Goal: Check status: Check status

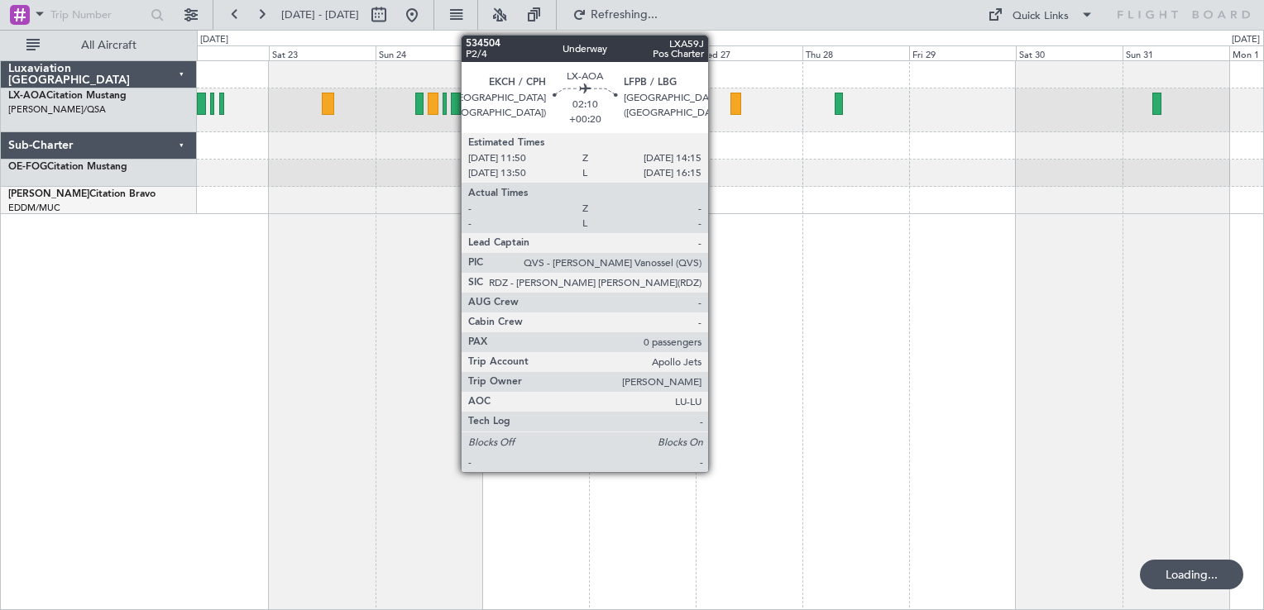
click at [519, 392] on div "No Crew Sabadell No Crew Sabadell" at bounding box center [730, 335] width 1067 height 550
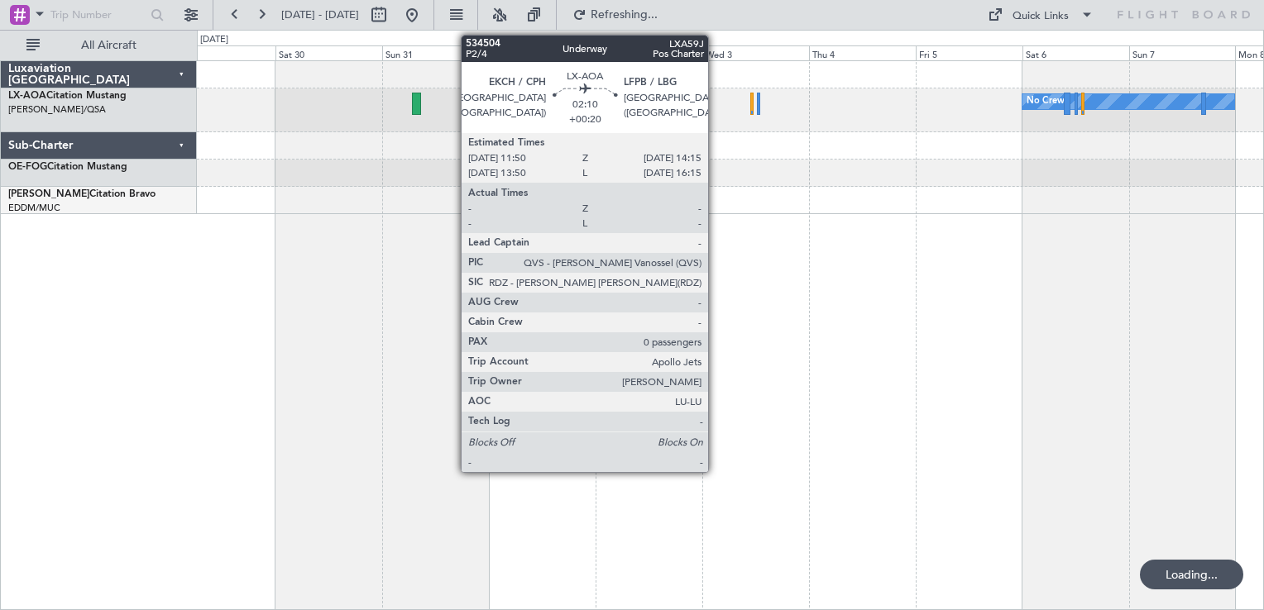
click at [767, 344] on div "No Crew No Crew Sabadell" at bounding box center [730, 335] width 1067 height 550
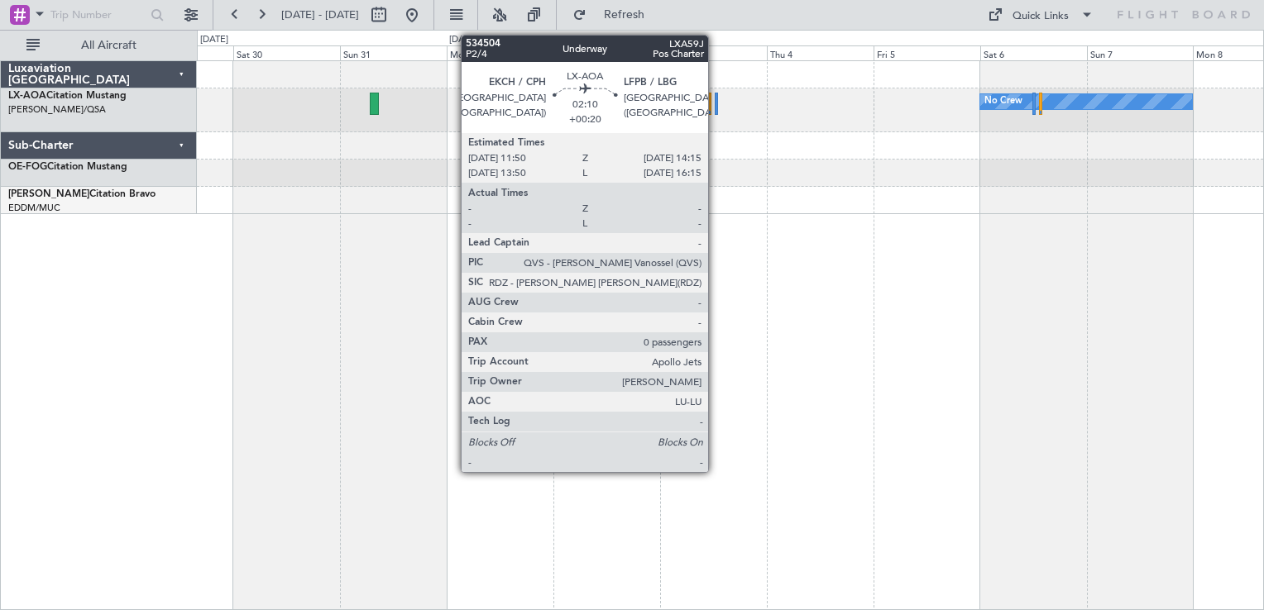
click at [1010, 308] on div "No Crew" at bounding box center [730, 335] width 1067 height 550
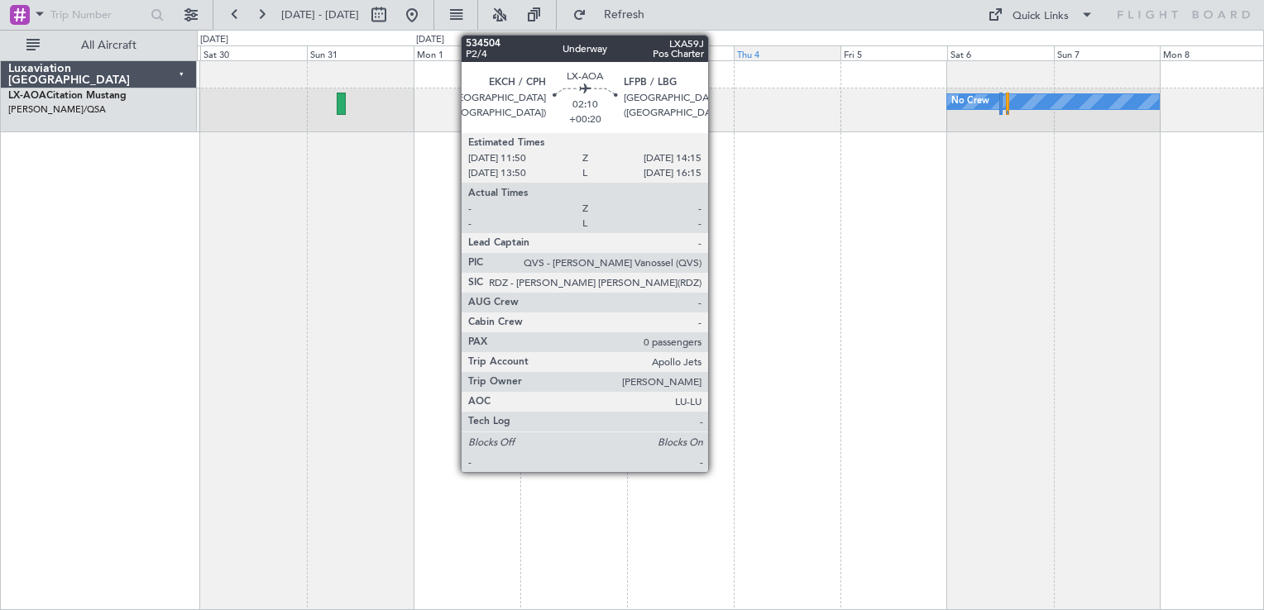
click at [793, 61] on div "No Crew Luxaviation [GEOGRAPHIC_DATA] LX-AOA Citation Mustang [PERSON_NAME]/QSA…" at bounding box center [632, 320] width 1264 height 581
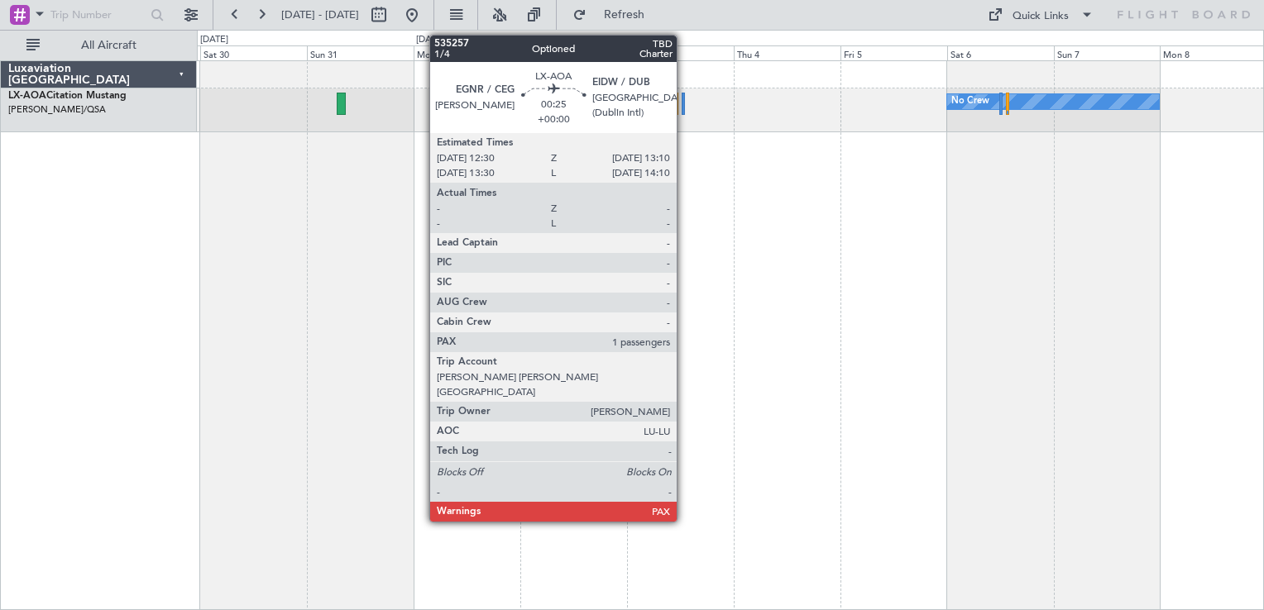
click at [684, 104] on div at bounding box center [682, 104] width 3 height 22
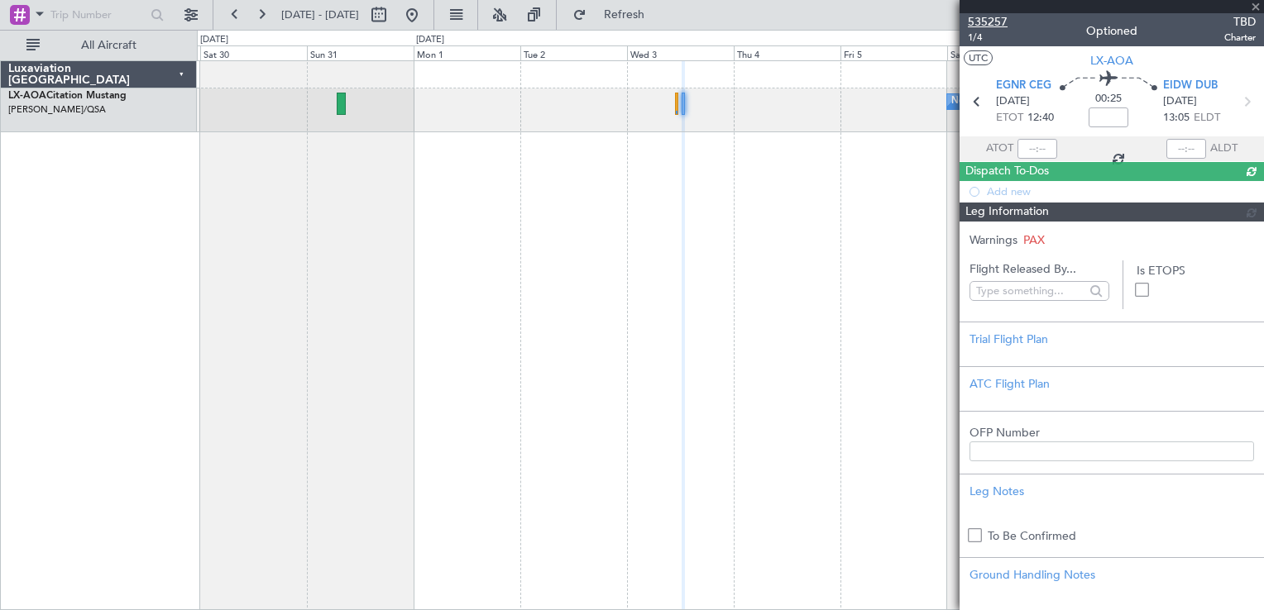
click at [995, 25] on span "535257" at bounding box center [988, 21] width 40 height 17
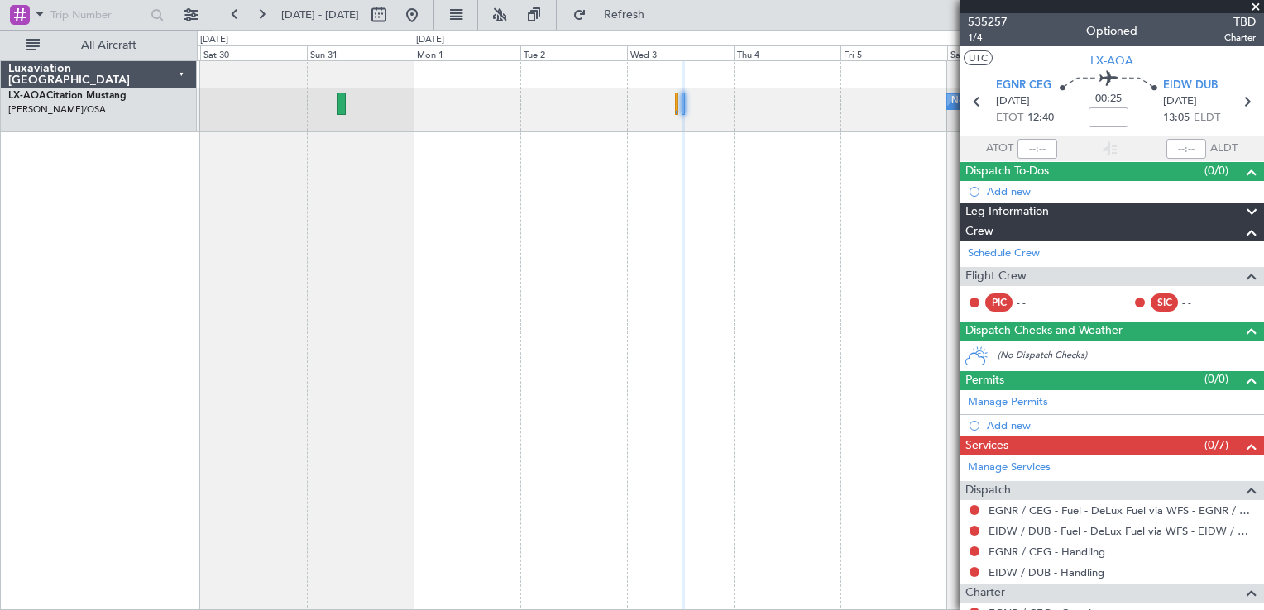
click at [1259, 6] on span at bounding box center [1255, 7] width 17 height 15
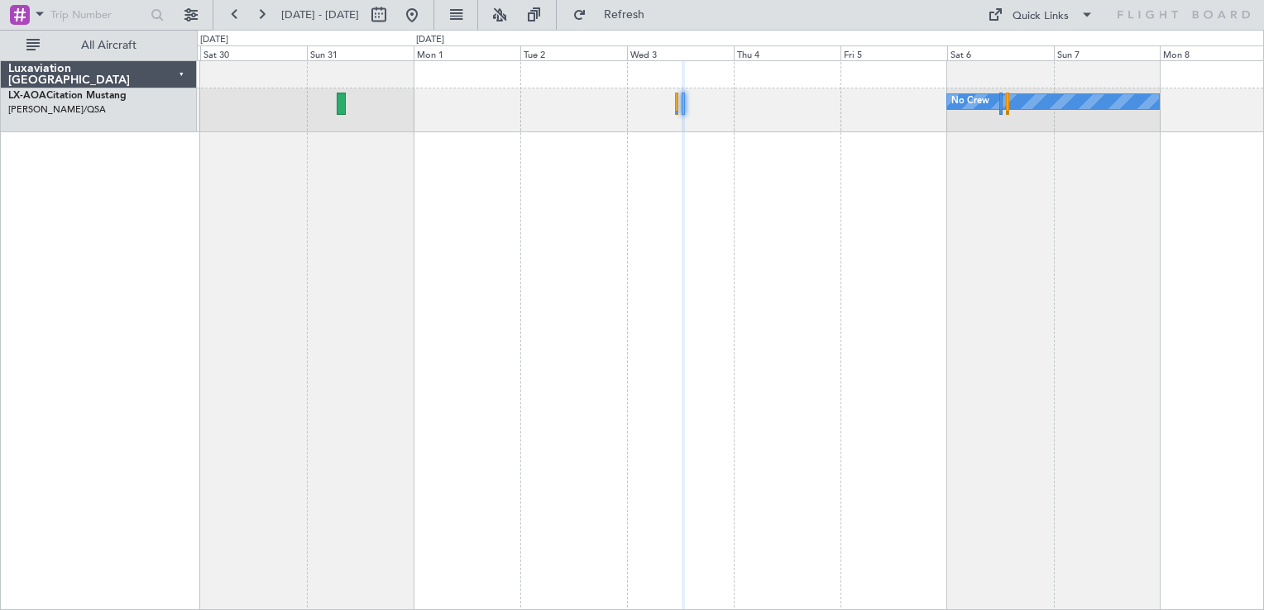
type input "0"
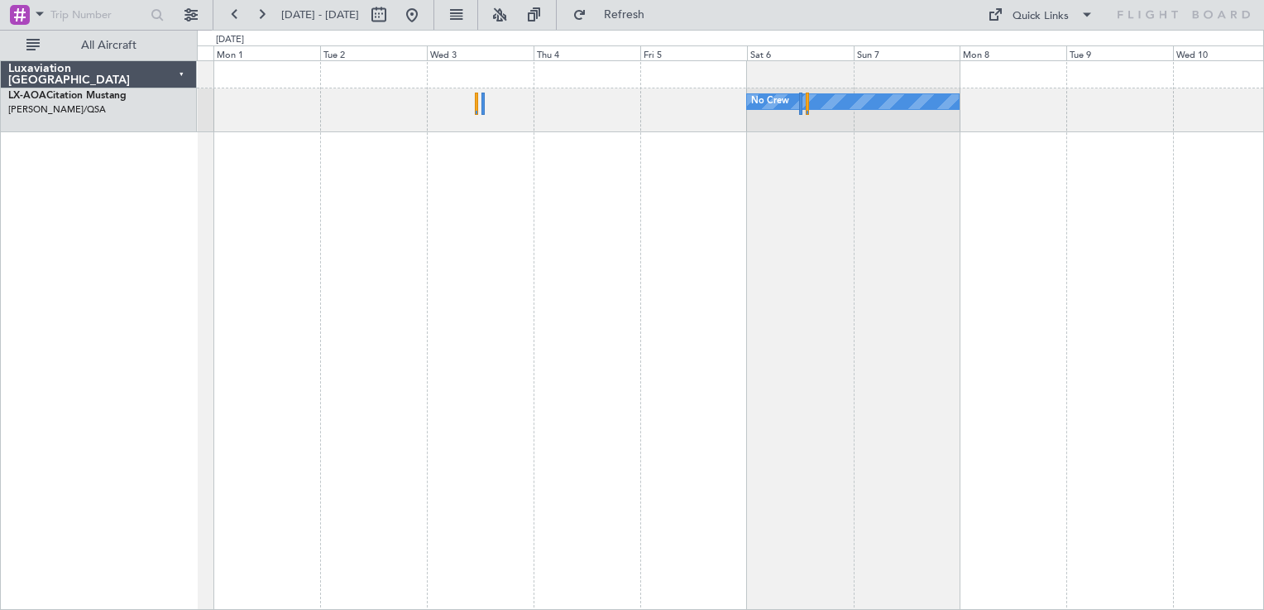
click at [780, 187] on div "No Crew No Crew Sabadell" at bounding box center [730, 335] width 1067 height 550
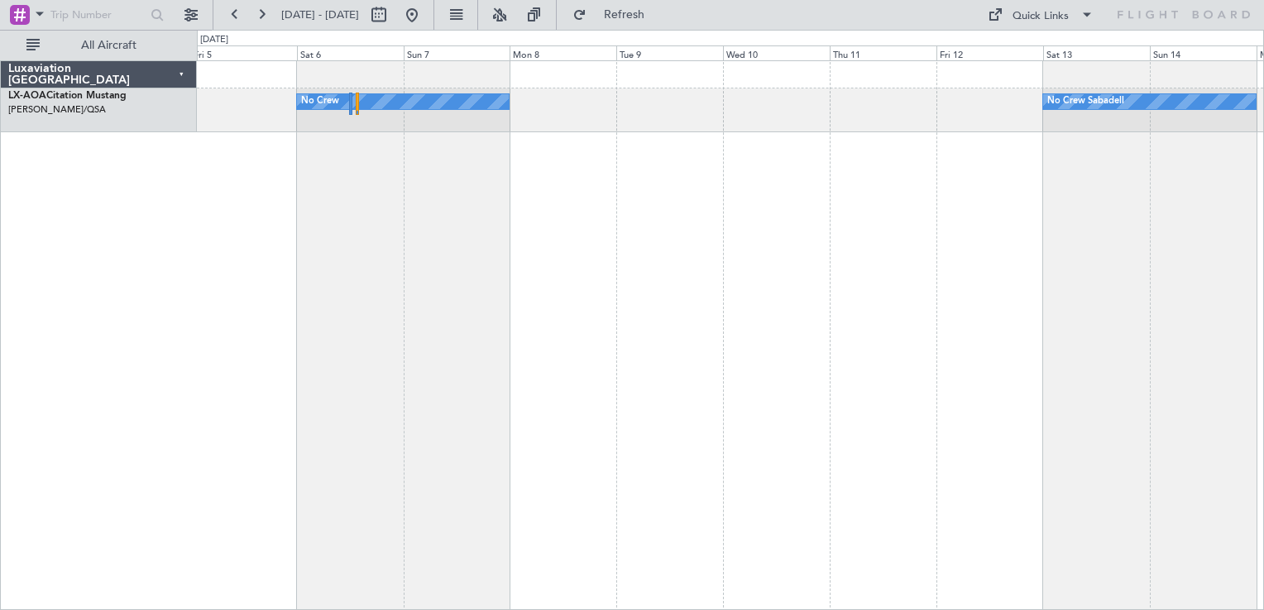
click at [566, 263] on div "No Crew No Crew Sabadell" at bounding box center [730, 335] width 1067 height 550
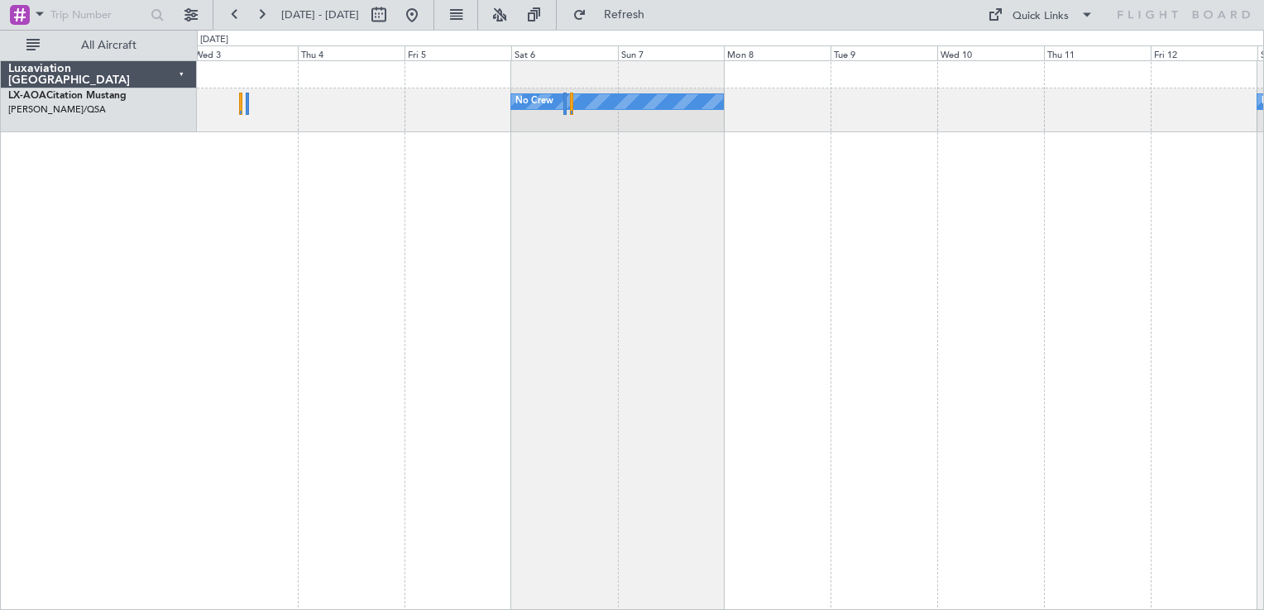
click at [900, 163] on div "No Crew No Crew Sabadell" at bounding box center [730, 335] width 1067 height 550
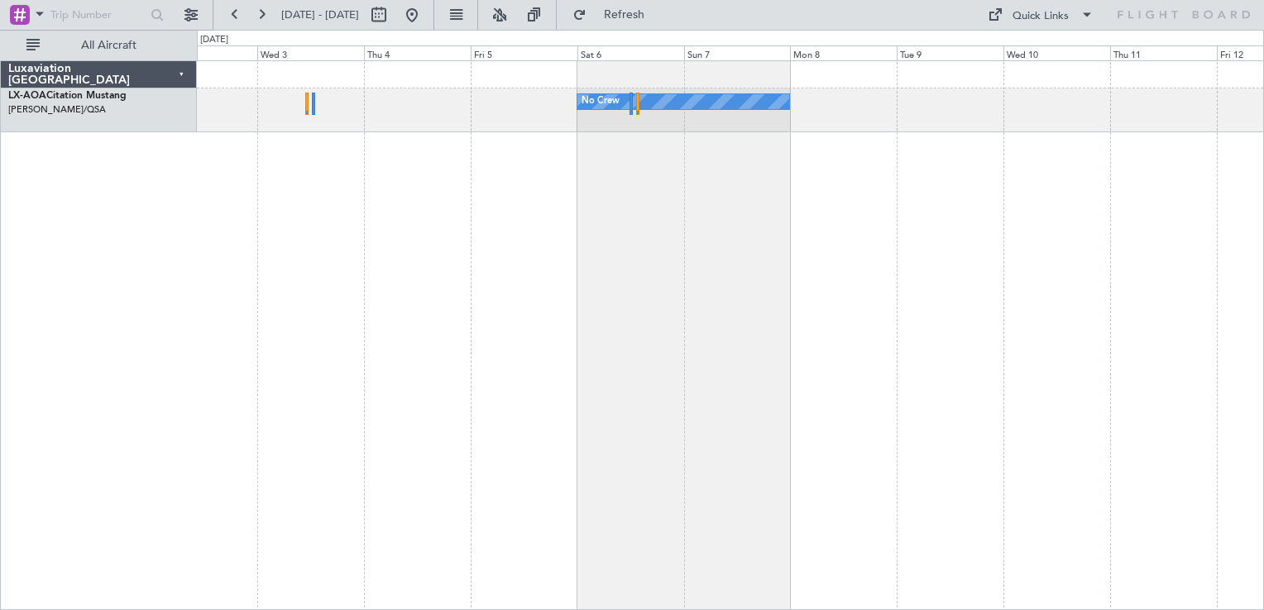
click at [729, 213] on div "No Crew No Crew Sabadell" at bounding box center [730, 335] width 1067 height 550
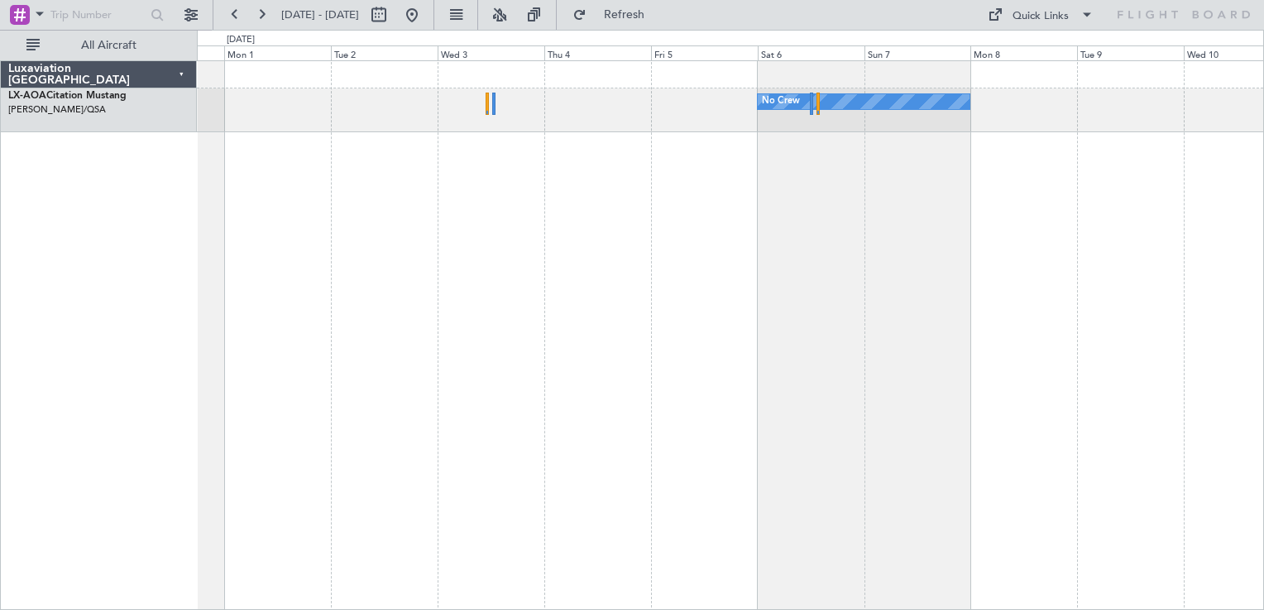
click at [734, 164] on div "No Crew No Crew Sabadell" at bounding box center [730, 335] width 1067 height 550
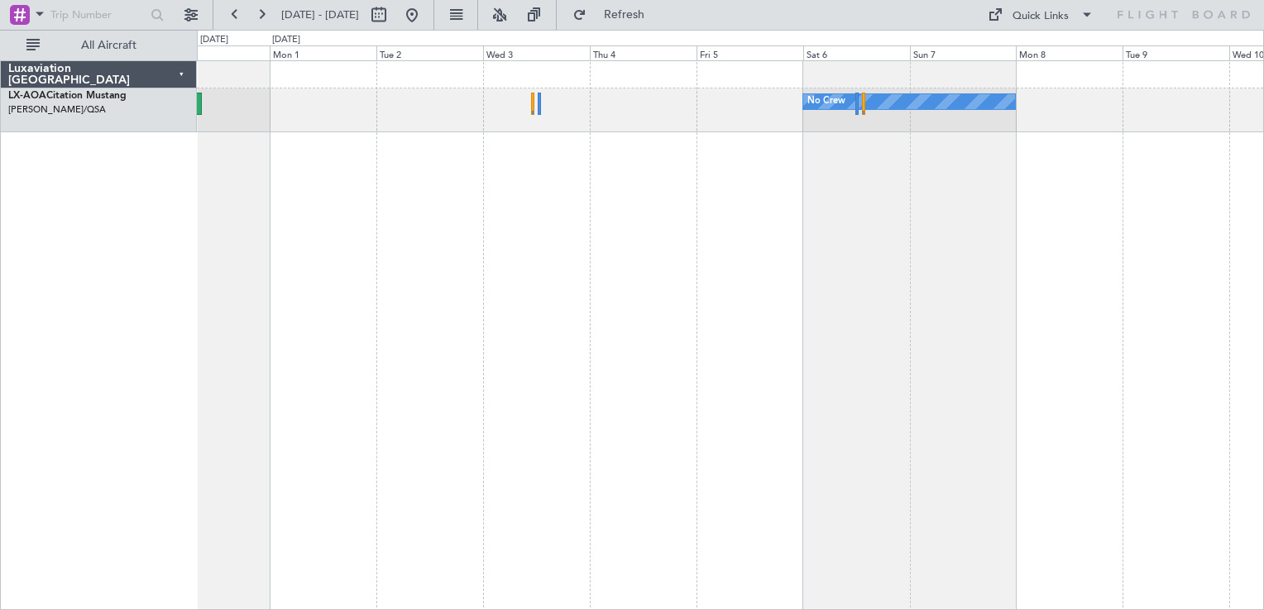
click at [661, 170] on div "No Crew" at bounding box center [730, 335] width 1067 height 550
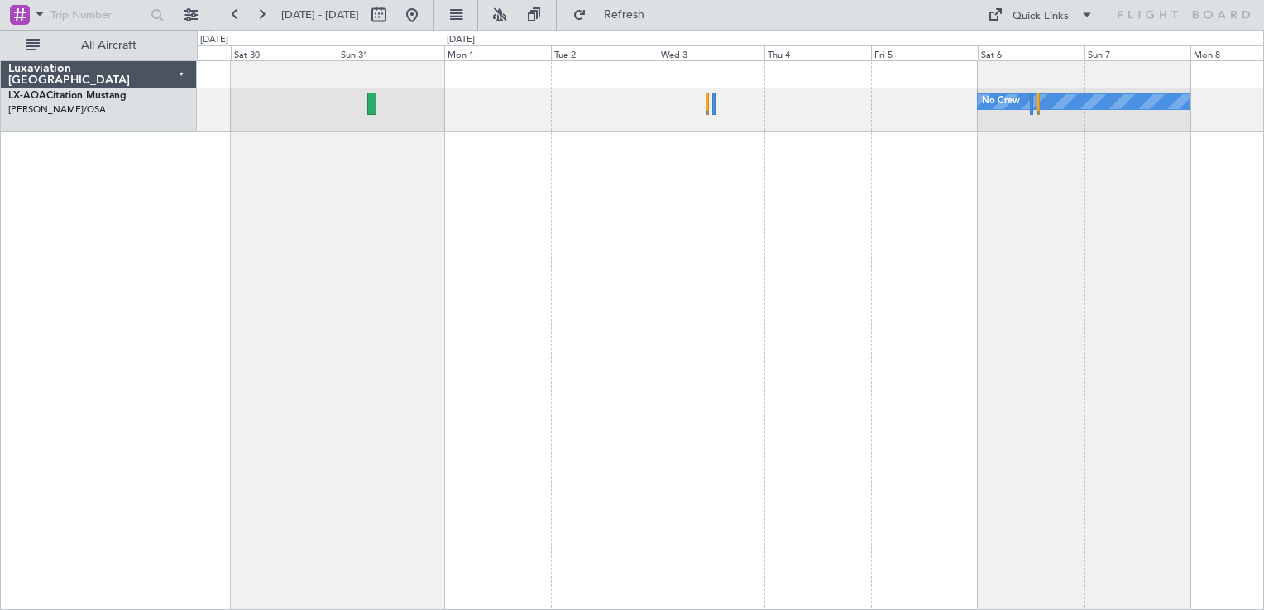
click at [581, 155] on div "No Crew" at bounding box center [730, 335] width 1067 height 550
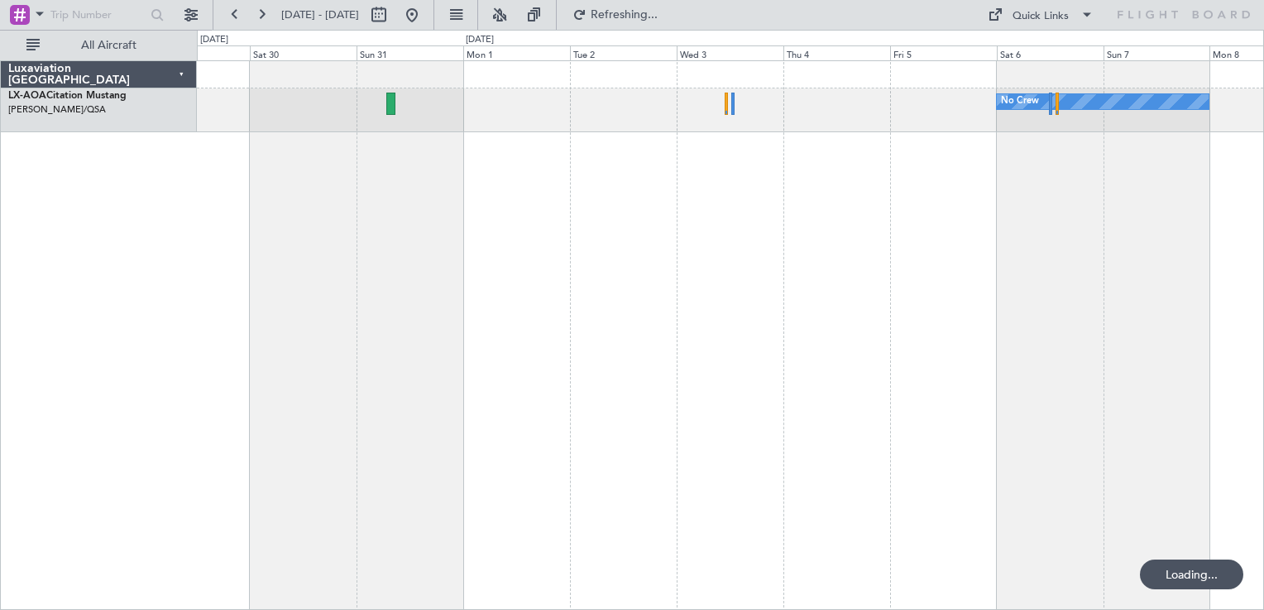
click at [703, 252] on div "No Crew" at bounding box center [730, 335] width 1067 height 550
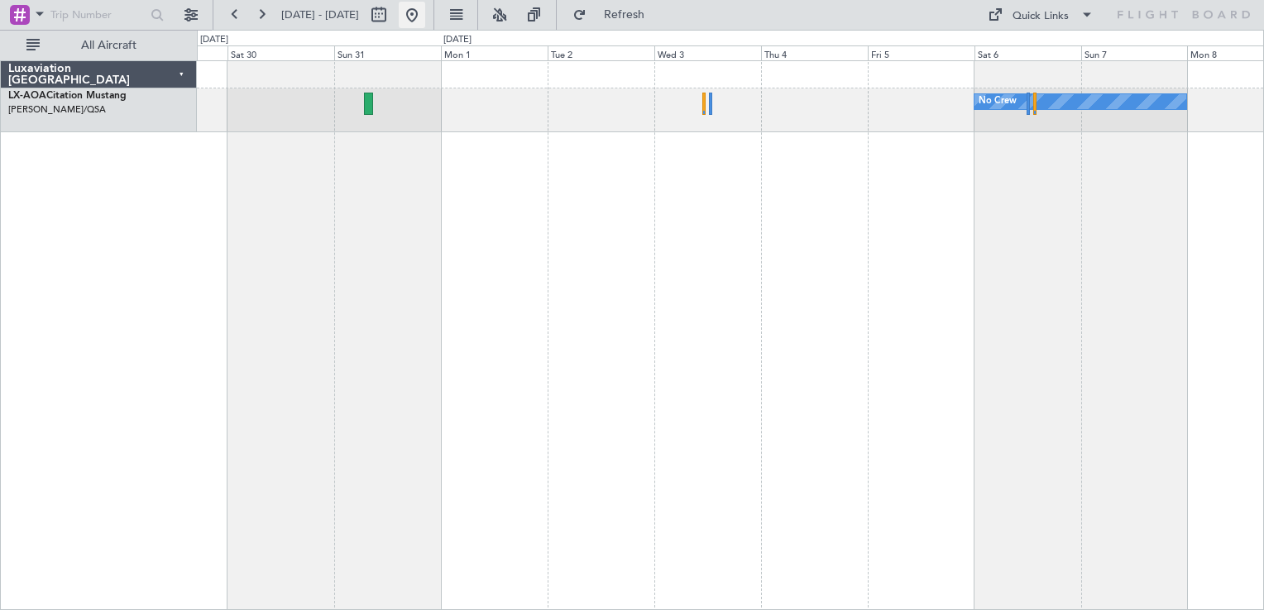
click at [425, 24] on button at bounding box center [412, 15] width 26 height 26
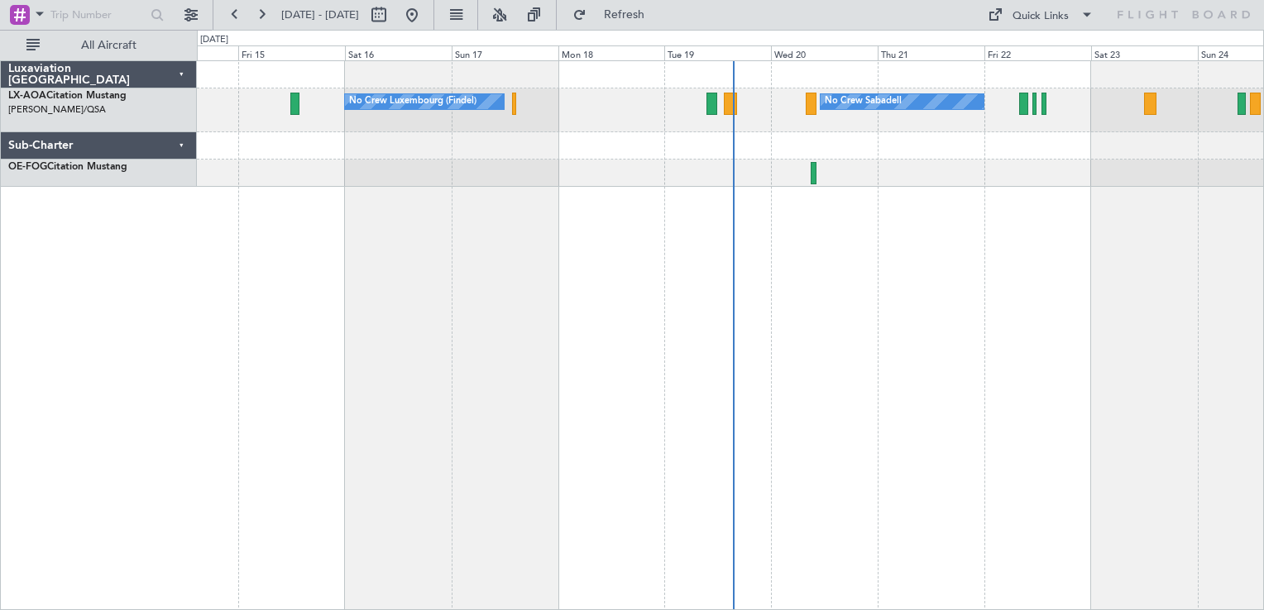
click at [488, 224] on div "No Crew Luxembourg (Findel) No Crew Sabadell No Crew Sabadell" at bounding box center [730, 335] width 1067 height 550
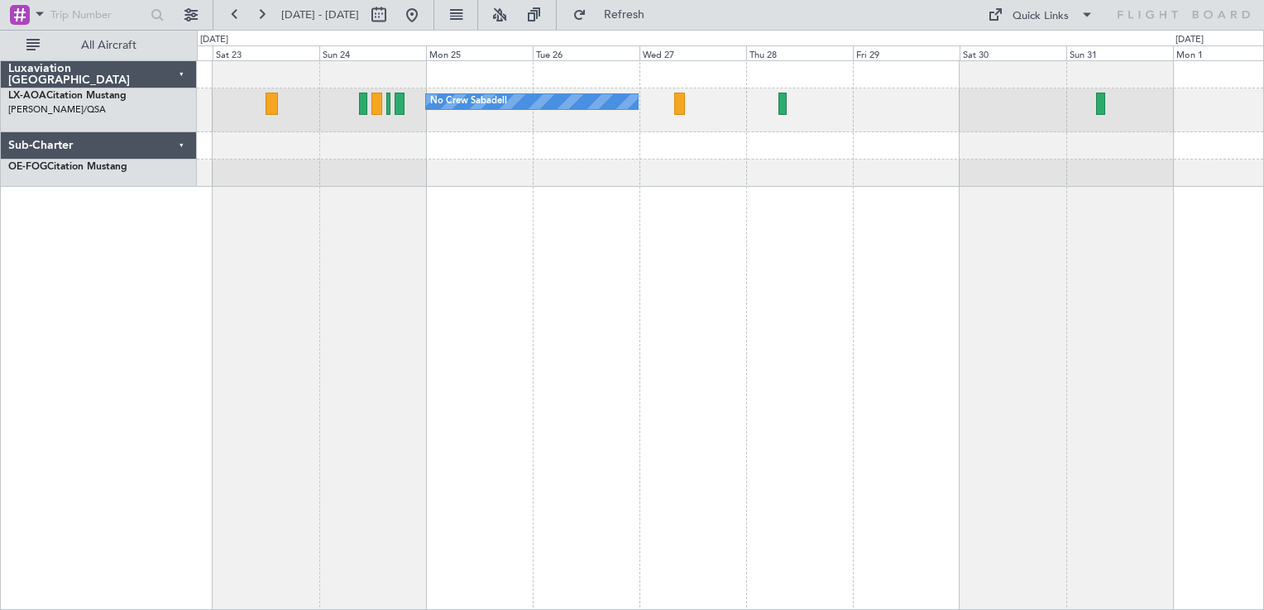
click at [591, 274] on div "No Crew Sabadell No Crew Sabadell" at bounding box center [730, 335] width 1067 height 550
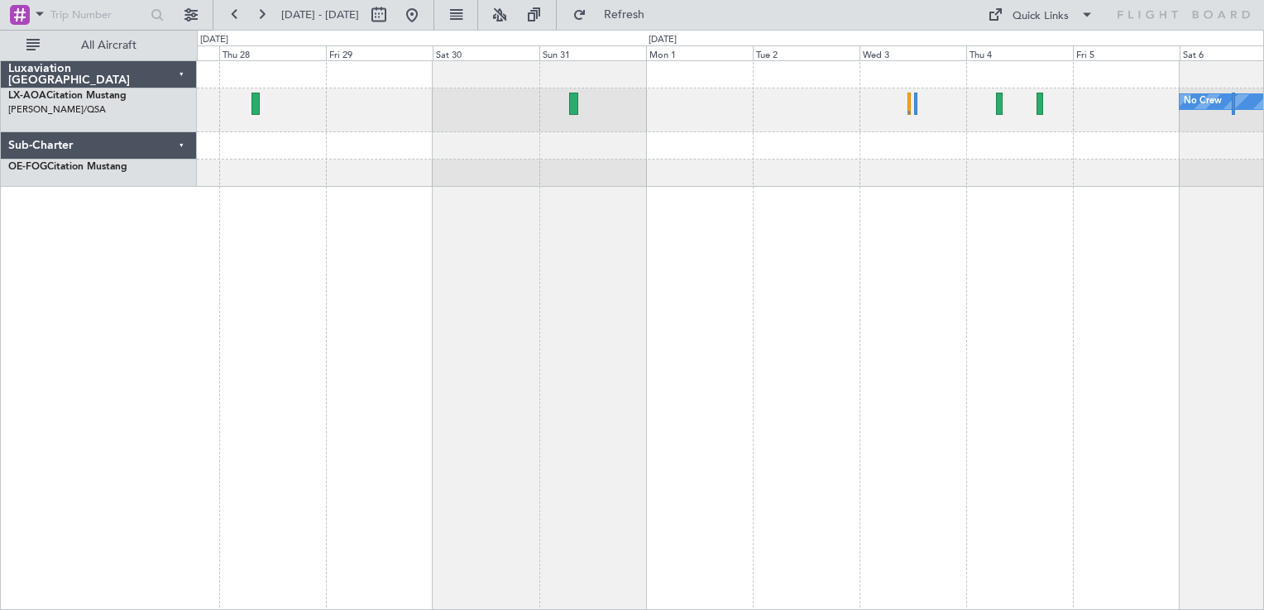
click at [787, 263] on div "No Crew No Crew Sabadell" at bounding box center [730, 335] width 1067 height 550
click at [967, 208] on div "No Crew No Crew Sabadell" at bounding box center [730, 335] width 1067 height 550
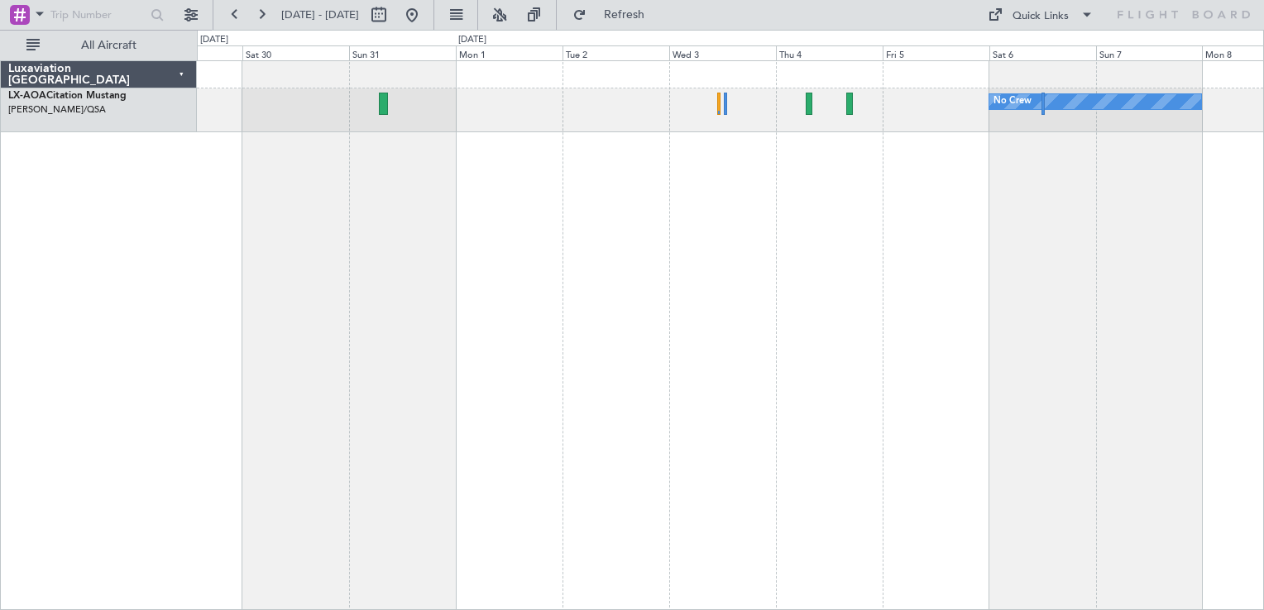
click at [825, 222] on div "No Crew" at bounding box center [730, 335] width 1067 height 550
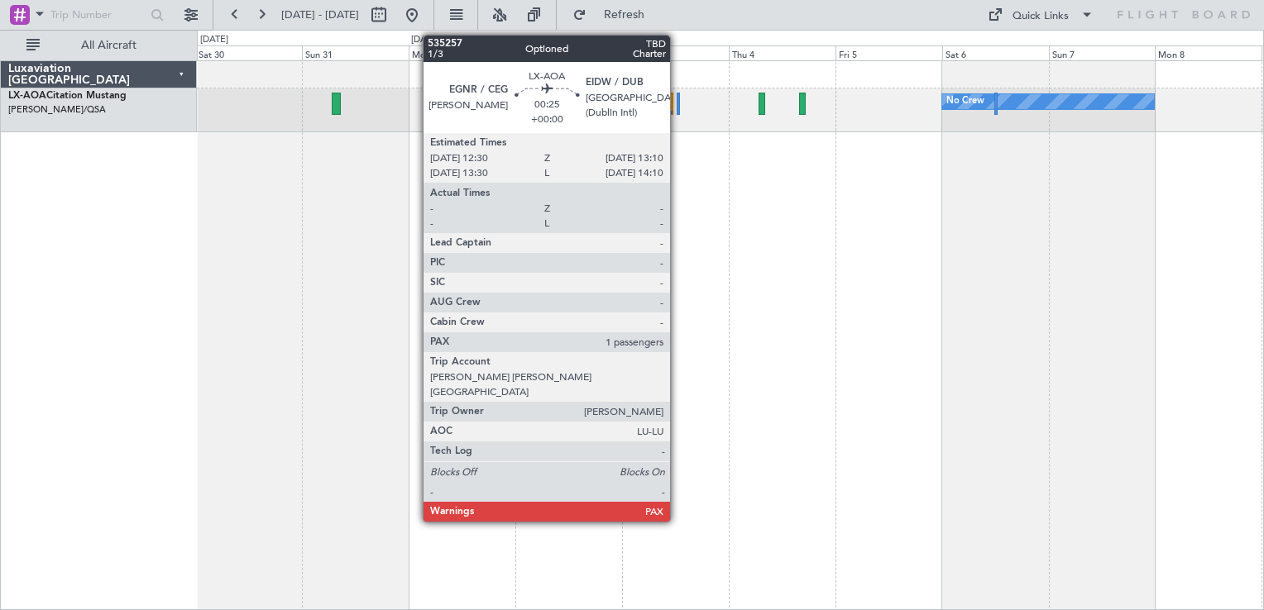
click at [677, 103] on div at bounding box center [677, 104] width 3 height 22
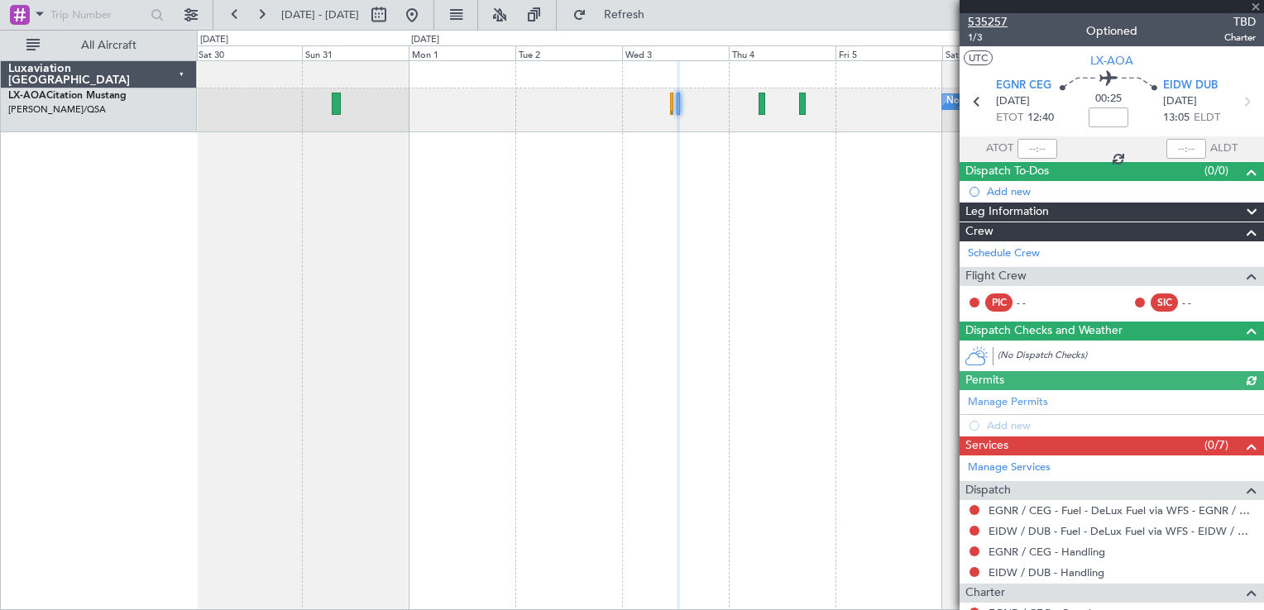
click at [977, 22] on span "535257" at bounding box center [988, 21] width 40 height 17
